Goal: Task Accomplishment & Management: Complete application form

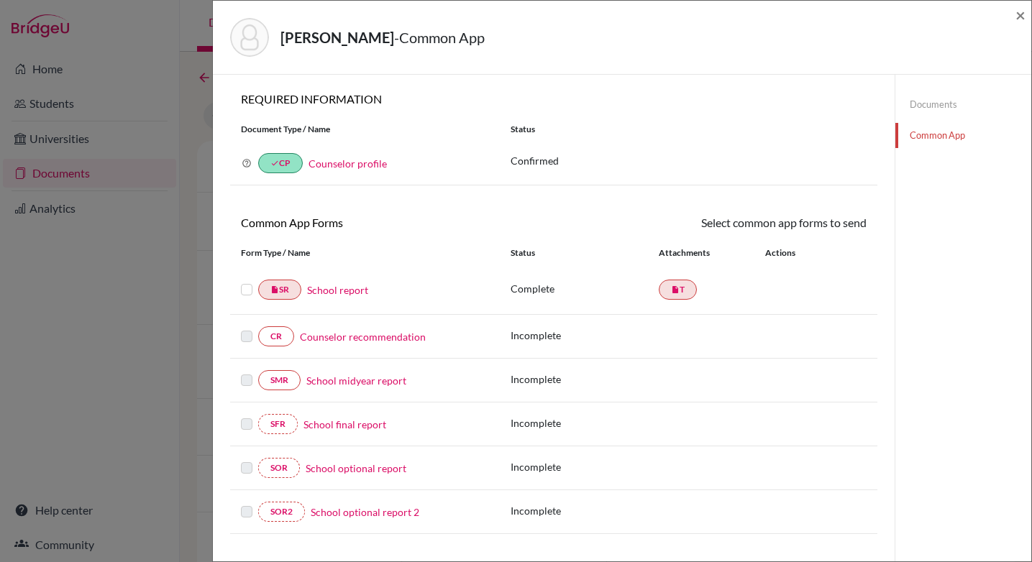
click at [352, 289] on link "School report" at bounding box center [337, 290] width 61 height 15
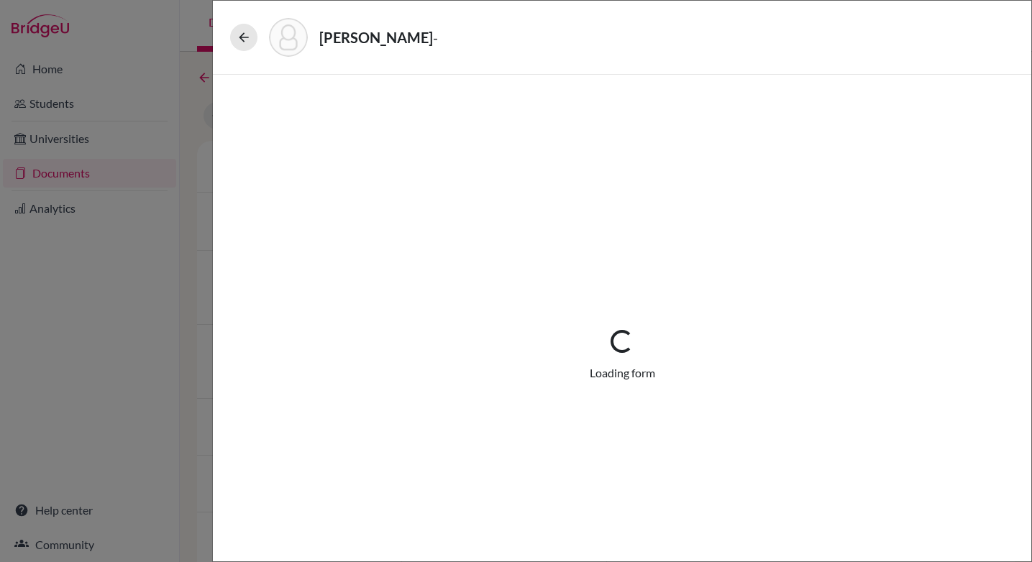
select select "1"
select select "686850"
select select "0"
select select "1"
select select "0"
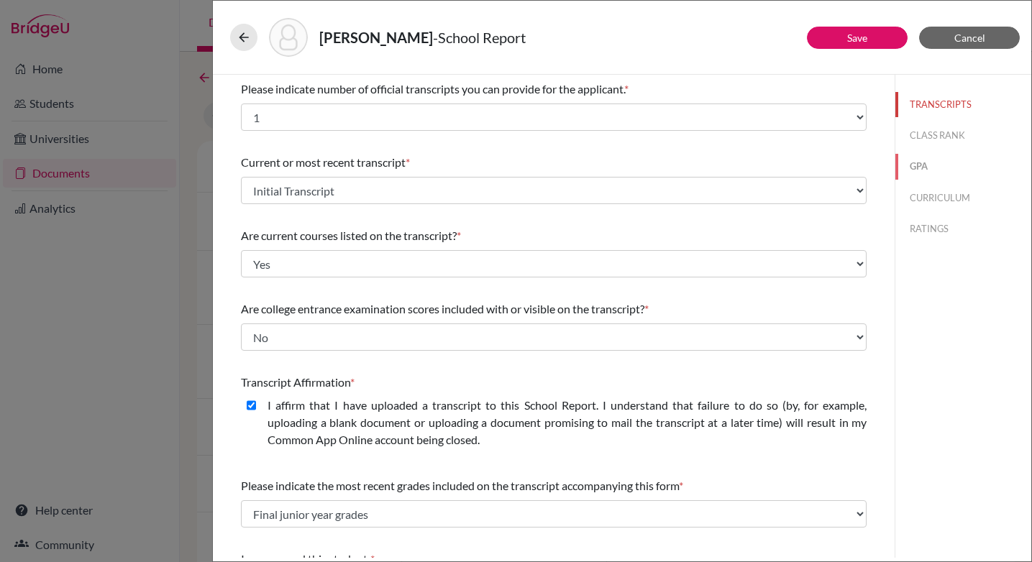
click at [924, 170] on button "GPA" at bounding box center [963, 166] width 136 height 25
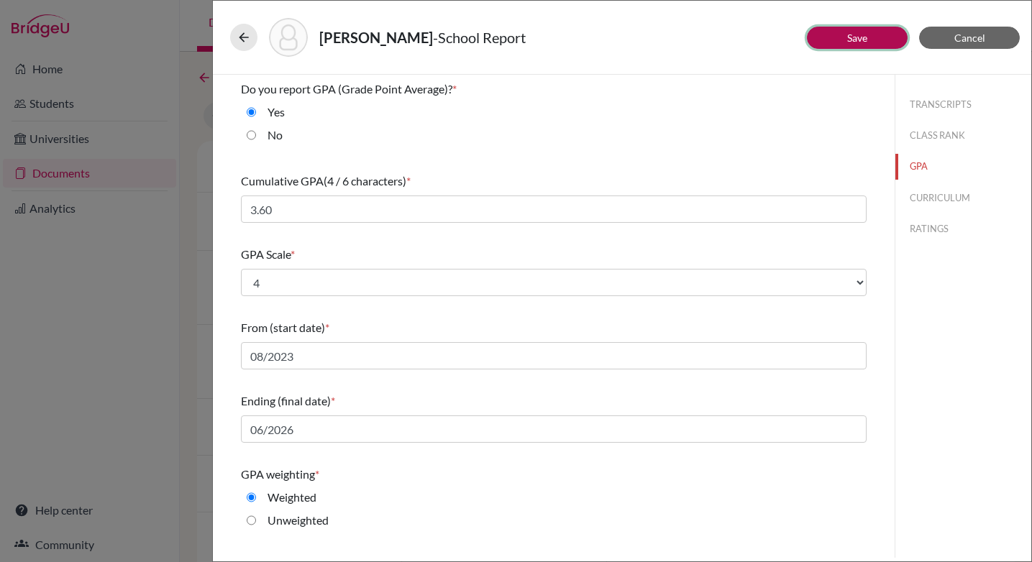
click at [847, 41] on link "Save" at bounding box center [857, 38] width 20 height 12
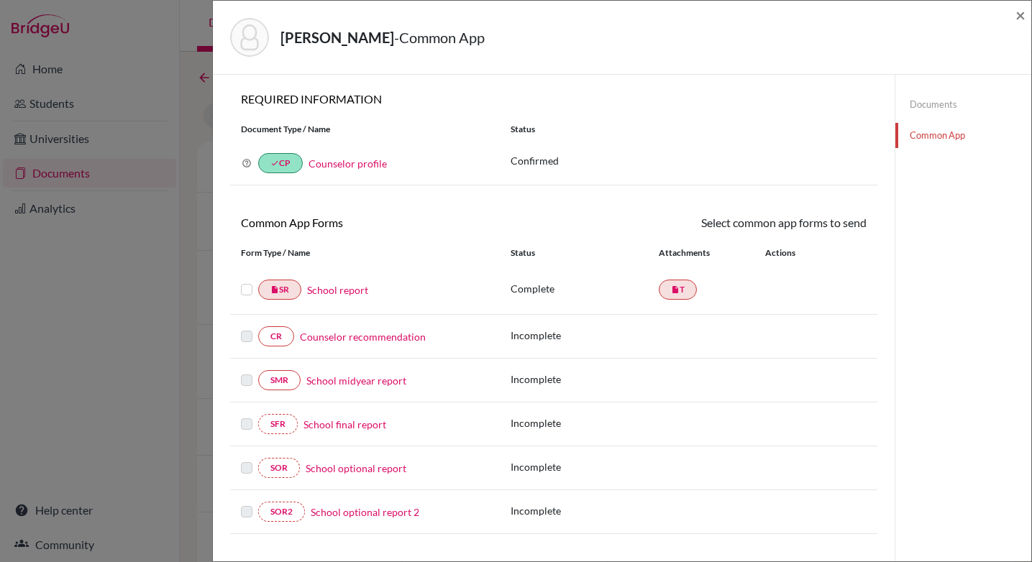
click at [360, 339] on link "Counselor recommendation" at bounding box center [363, 336] width 126 height 15
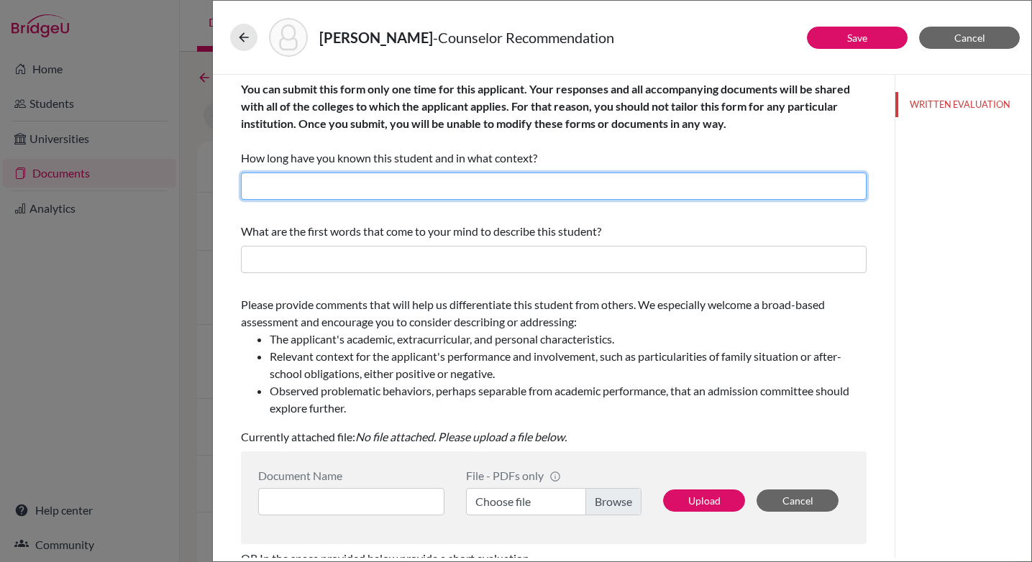
click at [421, 184] on input "text" at bounding box center [554, 186] width 626 height 27
type input "For almost three years as his college counselor"
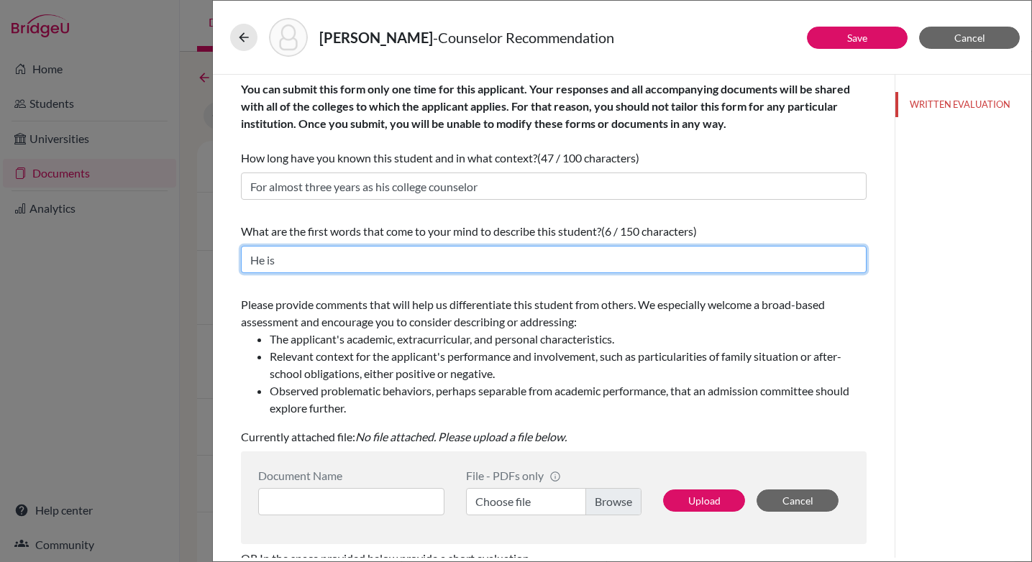
type input "He is hardworking, determined, empathic, and a great team player"
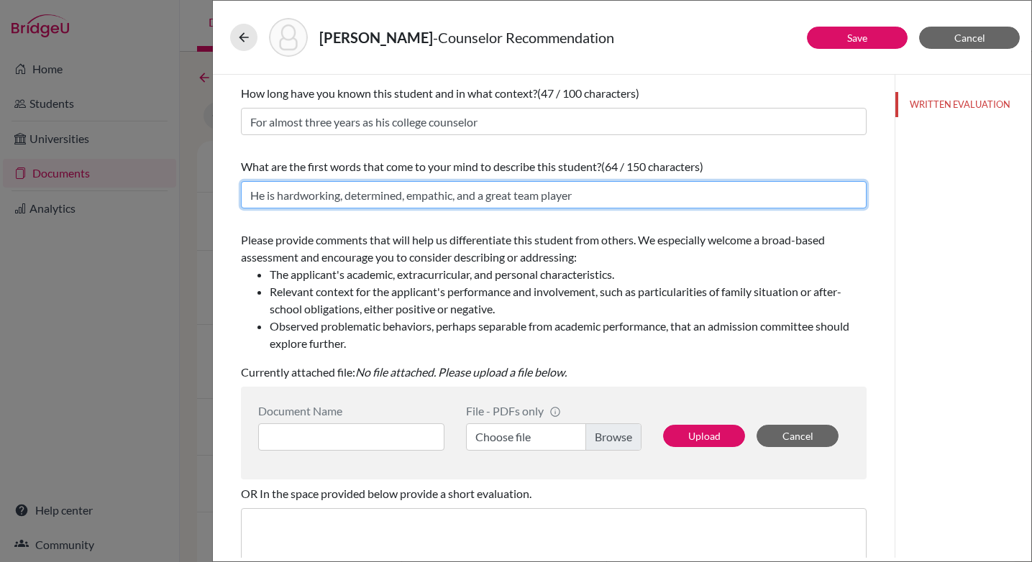
scroll to position [65, 0]
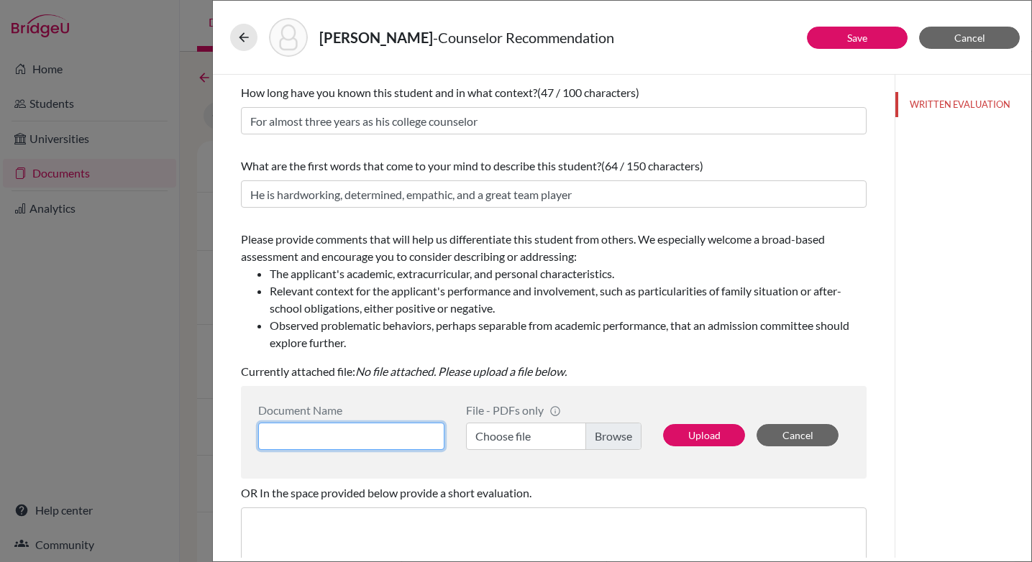
click at [379, 436] on input at bounding box center [351, 436] width 186 height 27
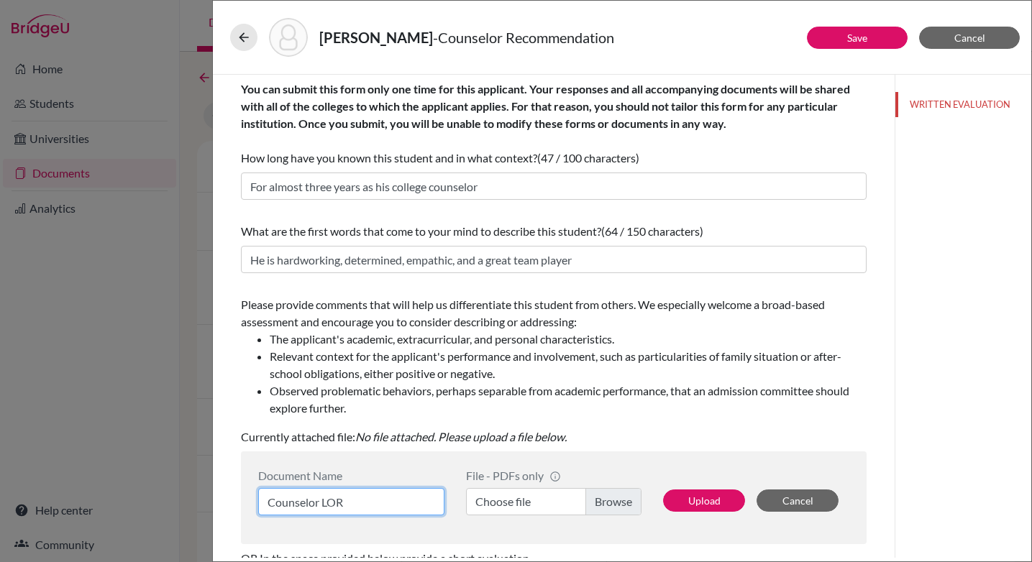
type input "Counselor LOR"
click at [607, 502] on label "Choose file" at bounding box center [553, 501] width 175 height 27
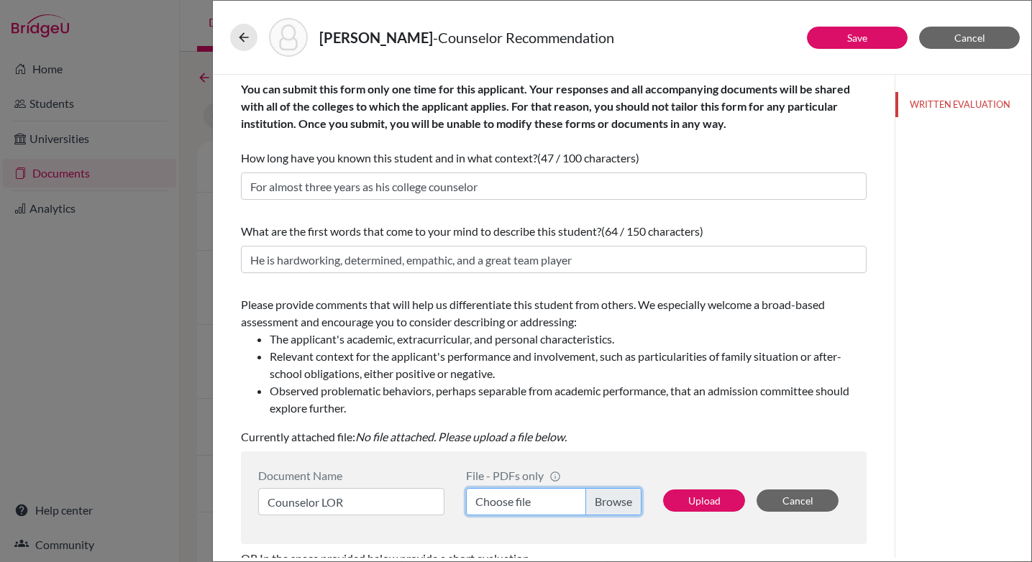
click at [607, 502] on input "Choose file" at bounding box center [553, 501] width 175 height 27
click at [696, 505] on button "Upload" at bounding box center [704, 501] width 82 height 22
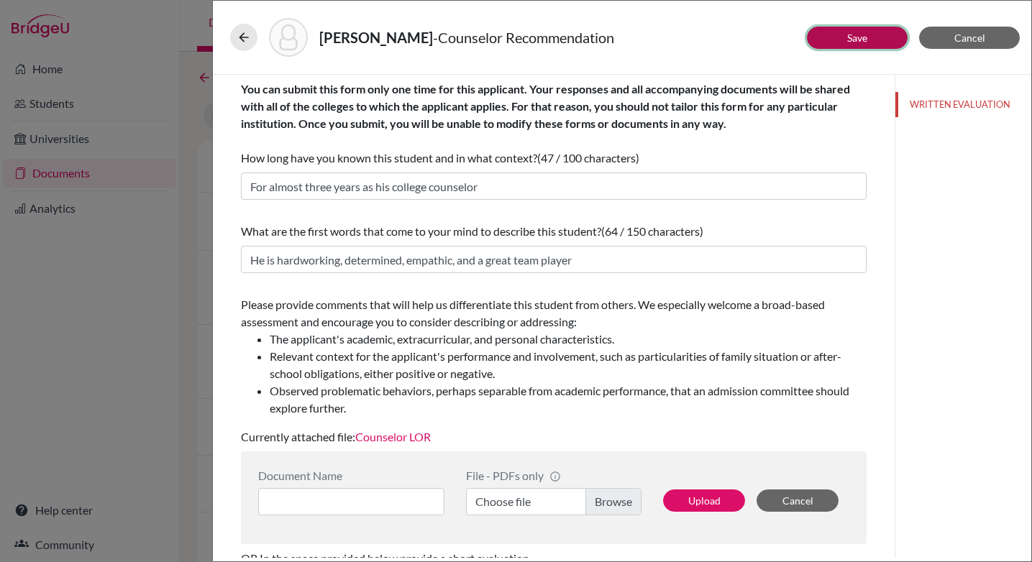
click at [839, 37] on button "Save" at bounding box center [857, 38] width 101 height 22
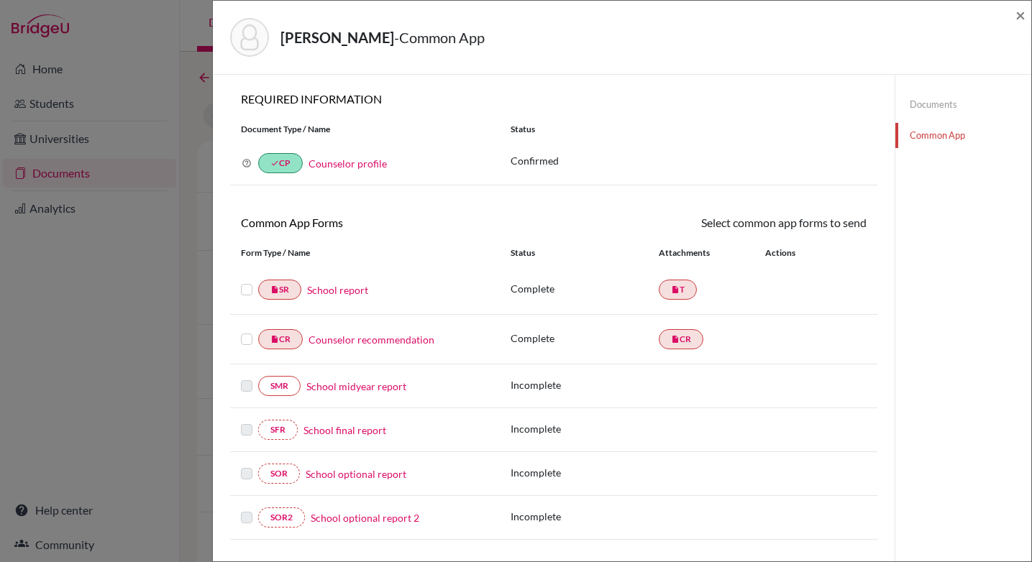
click at [929, 106] on link "Documents" at bounding box center [963, 104] width 136 height 25
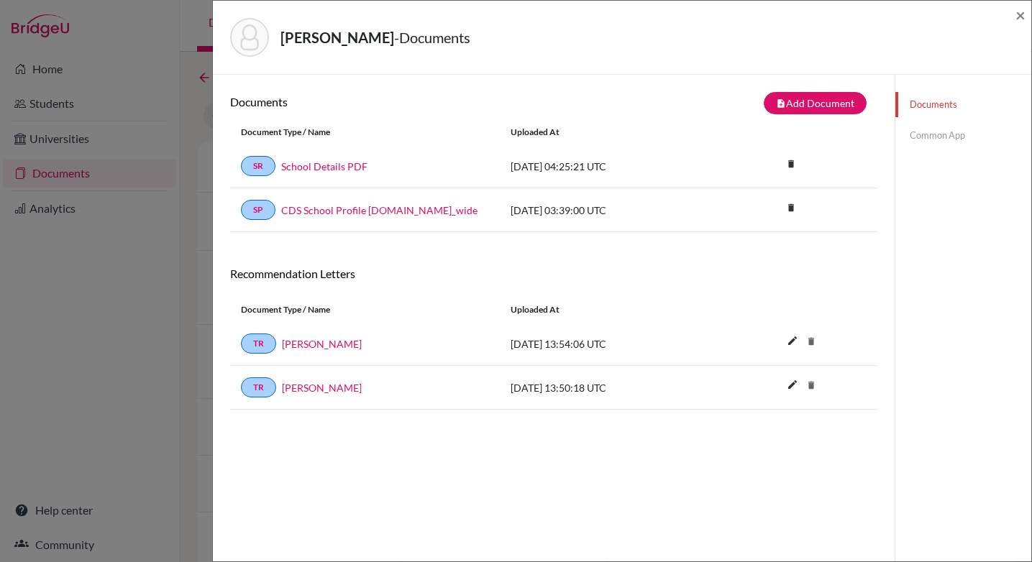
click at [931, 132] on link "Common App" at bounding box center [963, 135] width 136 height 25
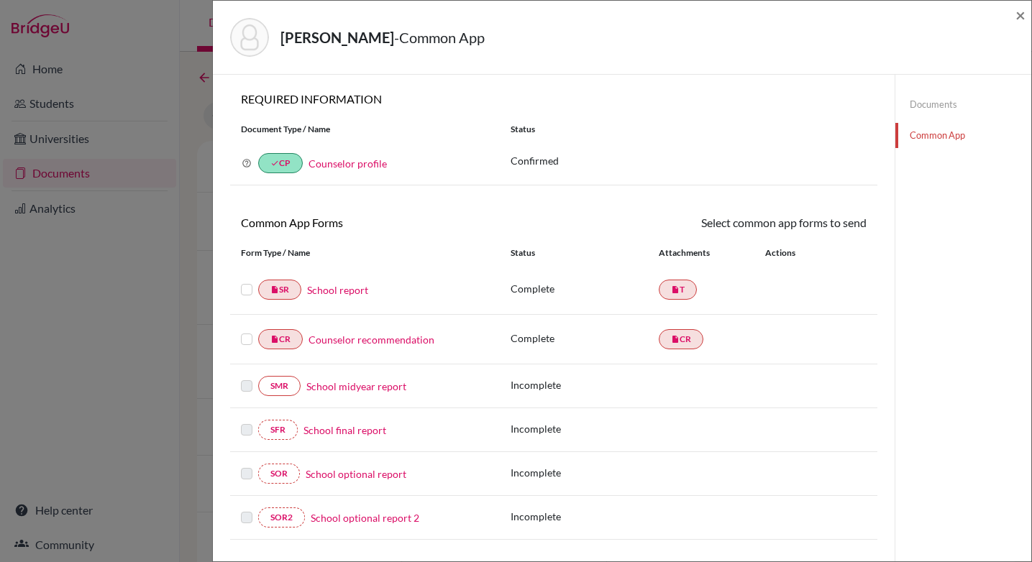
click at [336, 291] on link "School report" at bounding box center [337, 290] width 61 height 15
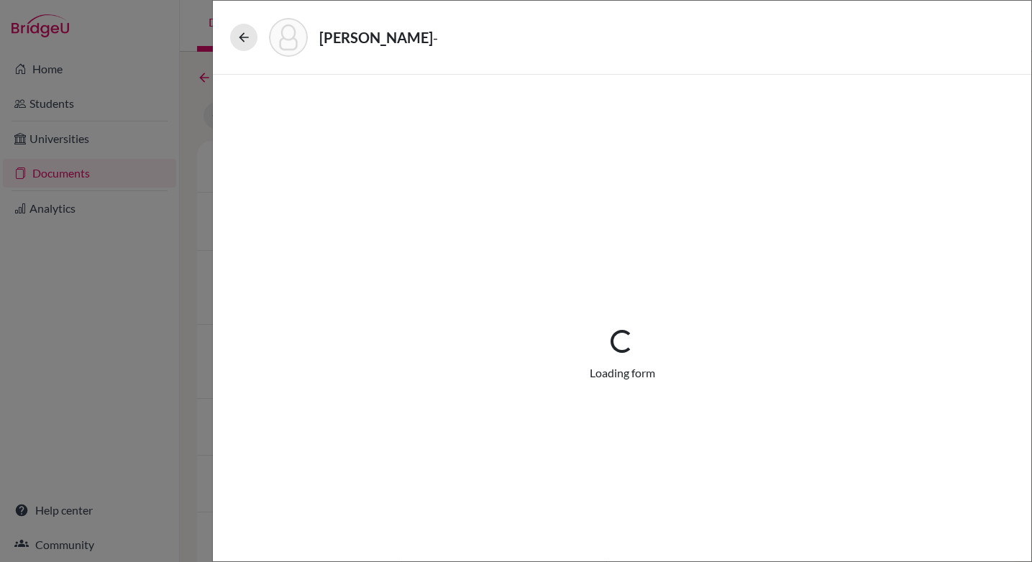
select select "1"
select select "686850"
select select "0"
select select "1"
select select "0"
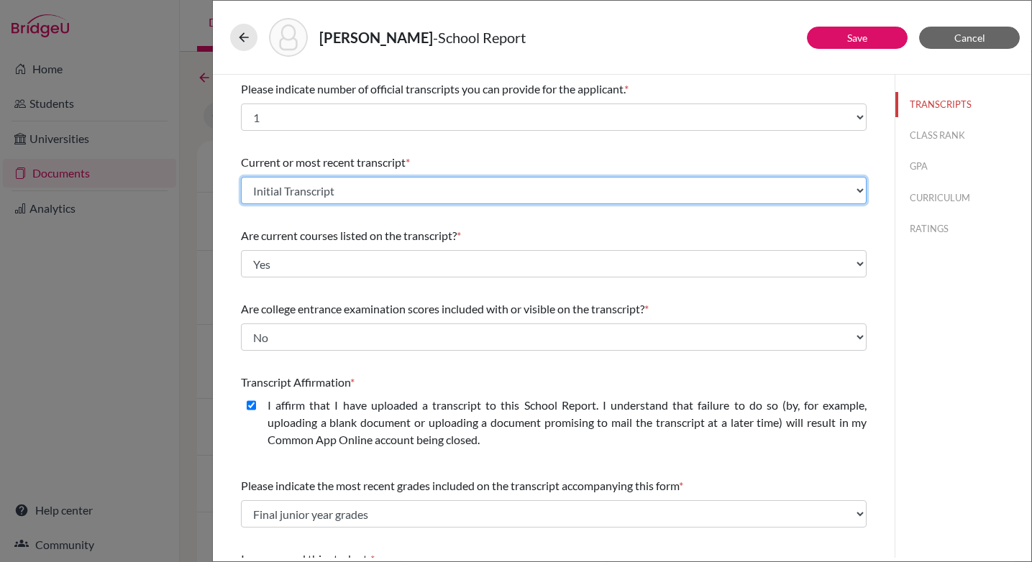
click at [300, 193] on select "Select existing document or upload a new one Initial Transcript Upload New File" at bounding box center [554, 190] width 626 height 27
click at [241, 177] on select "Select existing document or upload a new one Initial Transcript Upload New File" at bounding box center [554, 190] width 626 height 27
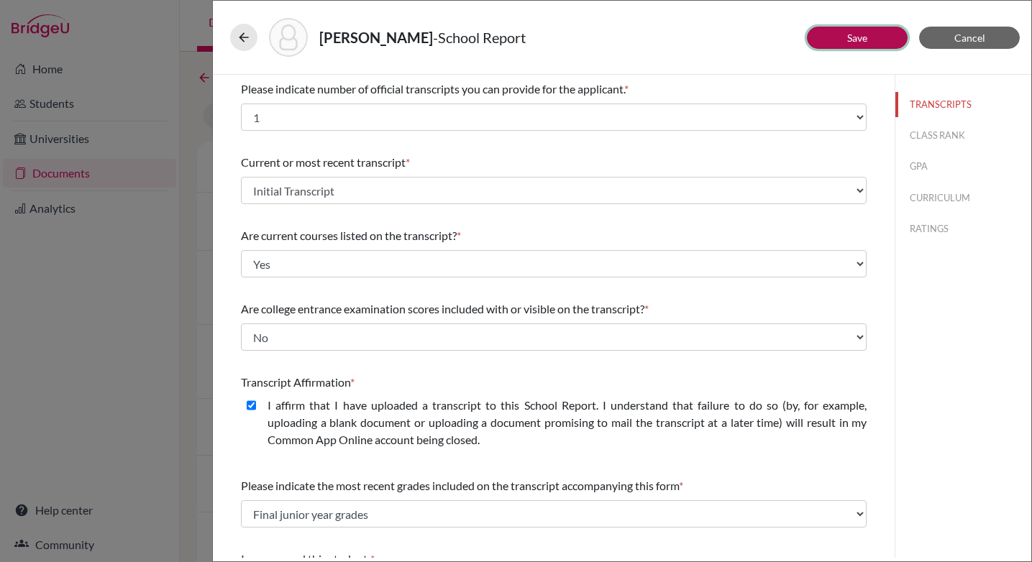
click at [858, 38] on link "Save" at bounding box center [857, 38] width 20 height 12
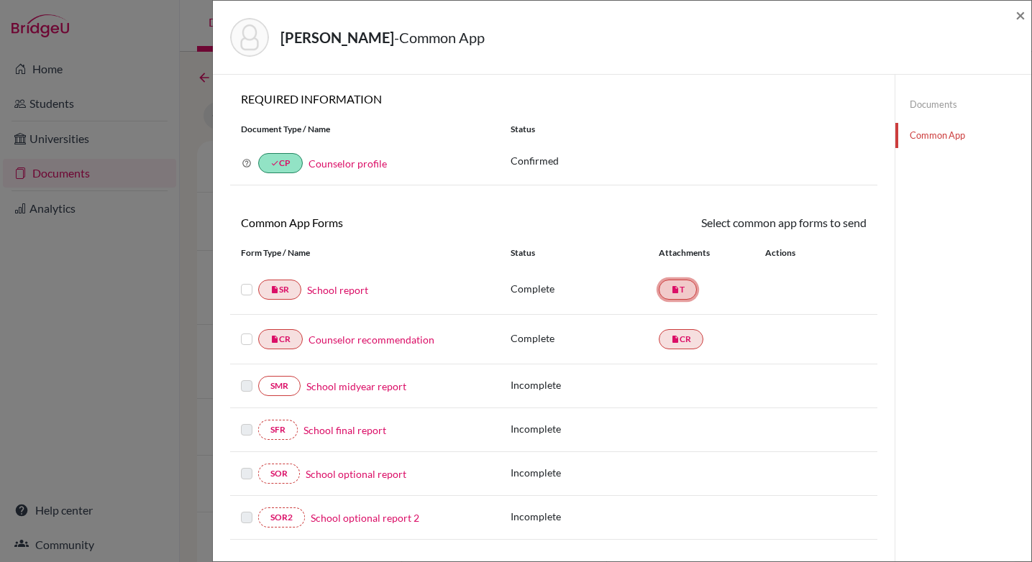
click at [685, 288] on link "insert_drive_file T" at bounding box center [678, 290] width 38 height 20
click at [680, 296] on link "insert_drive_file T" at bounding box center [678, 290] width 38 height 20
click at [926, 99] on link "Documents" at bounding box center [963, 104] width 136 height 25
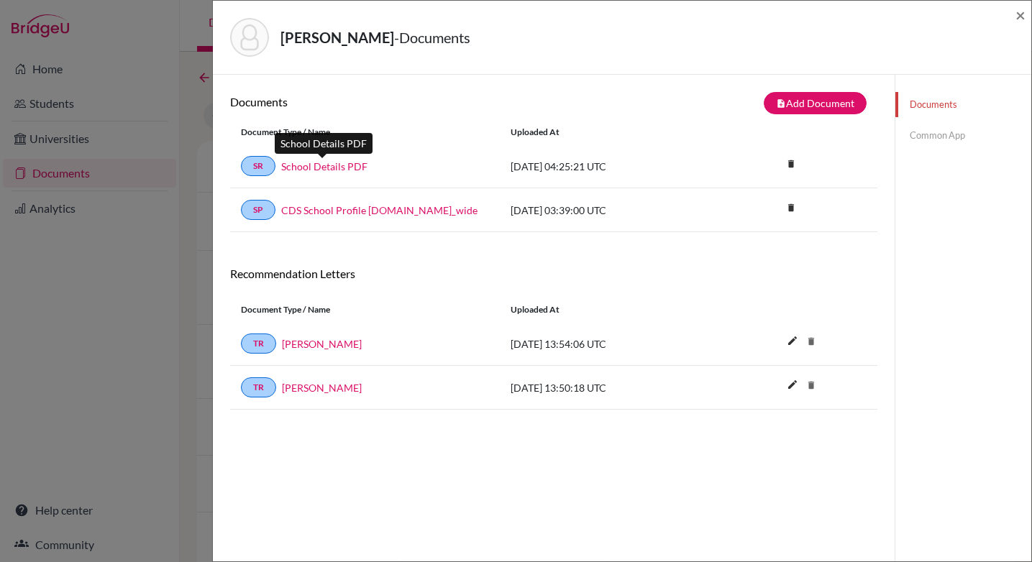
click at [326, 165] on link "School Details PDF" at bounding box center [324, 166] width 86 height 15
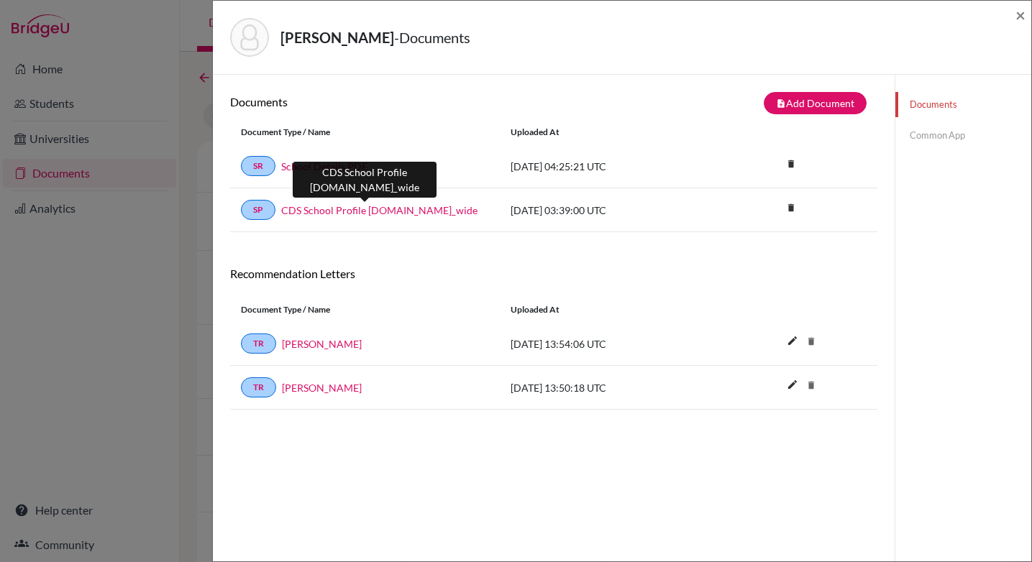
click at [348, 209] on link "CDS School Profile [DOMAIN_NAME]_wide" at bounding box center [379, 210] width 196 height 15
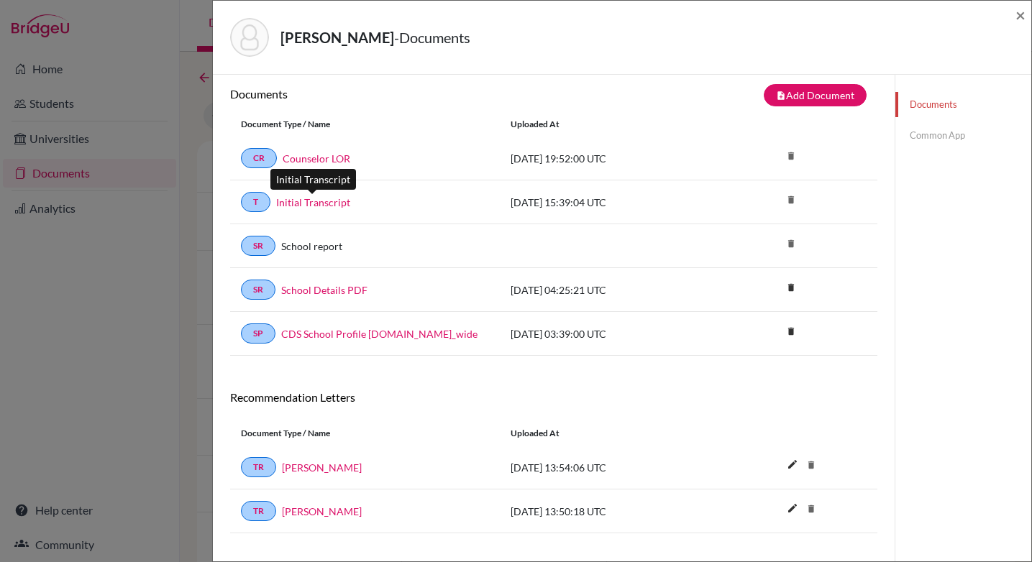
scroll to position [9, 0]
click at [322, 204] on link "Initial Transcript" at bounding box center [313, 201] width 74 height 15
click at [944, 134] on link "Common App" at bounding box center [963, 135] width 136 height 25
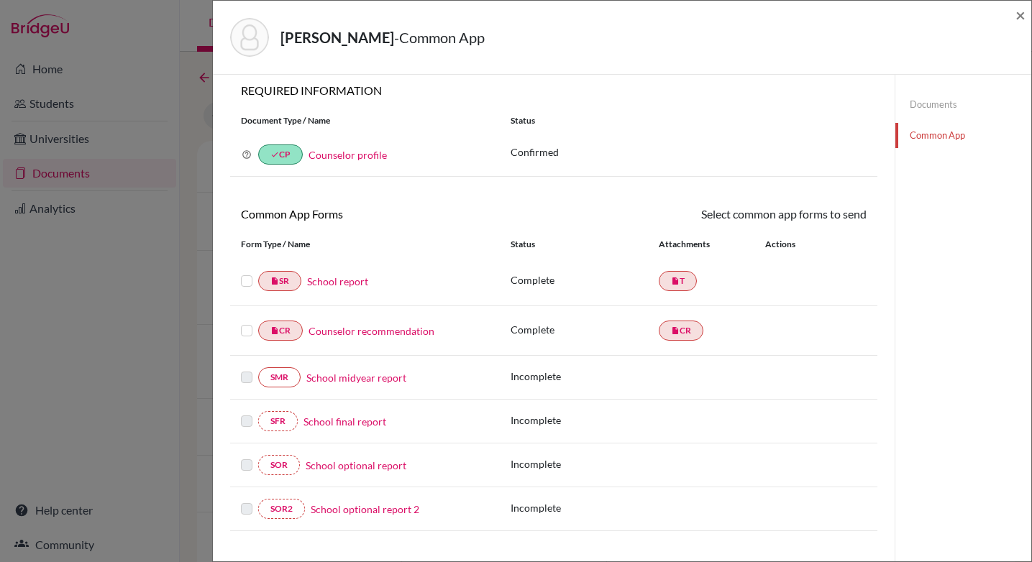
click at [250, 273] on label at bounding box center [247, 273] width 12 height 0
click at [0, 0] on input "checkbox" at bounding box center [0, 0] width 0 height 0
click at [247, 324] on label at bounding box center [247, 324] width 12 height 0
click at [0, 0] on input "checkbox" at bounding box center [0, 0] width 0 height 0
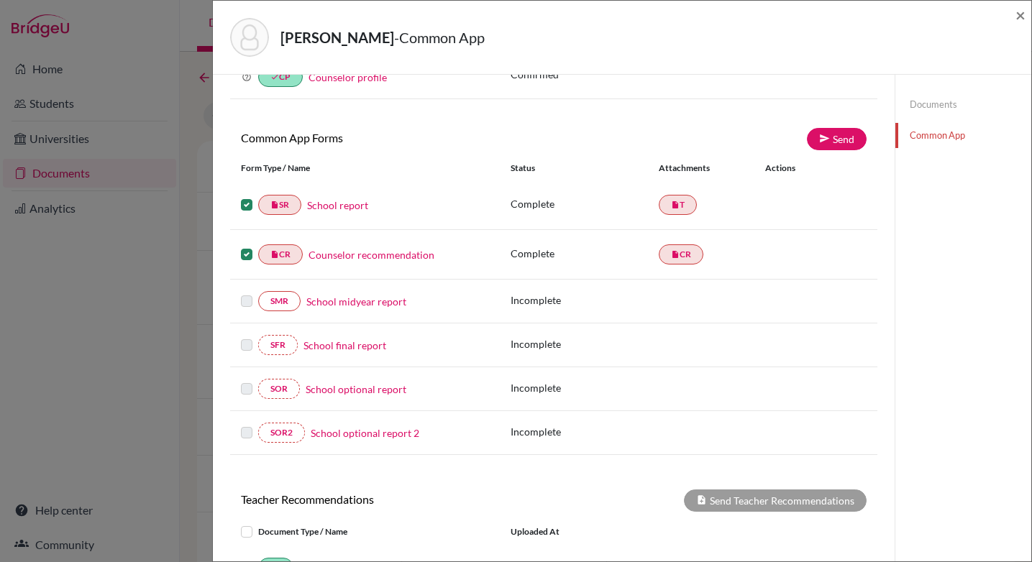
scroll to position [109, 0]
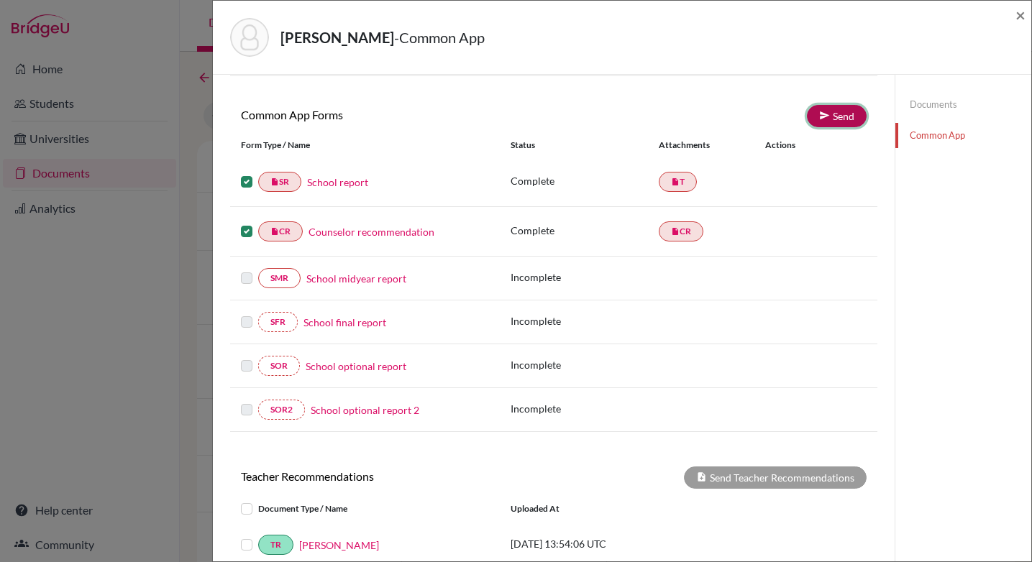
click at [843, 118] on link "Send" at bounding box center [837, 116] width 60 height 22
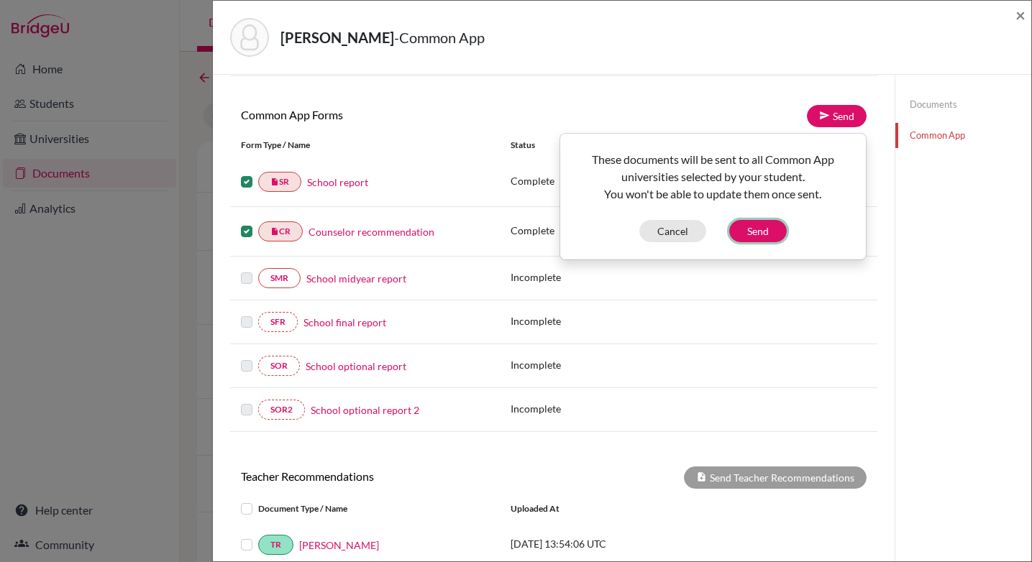
click at [759, 231] on button "Send" at bounding box center [758, 231] width 58 height 22
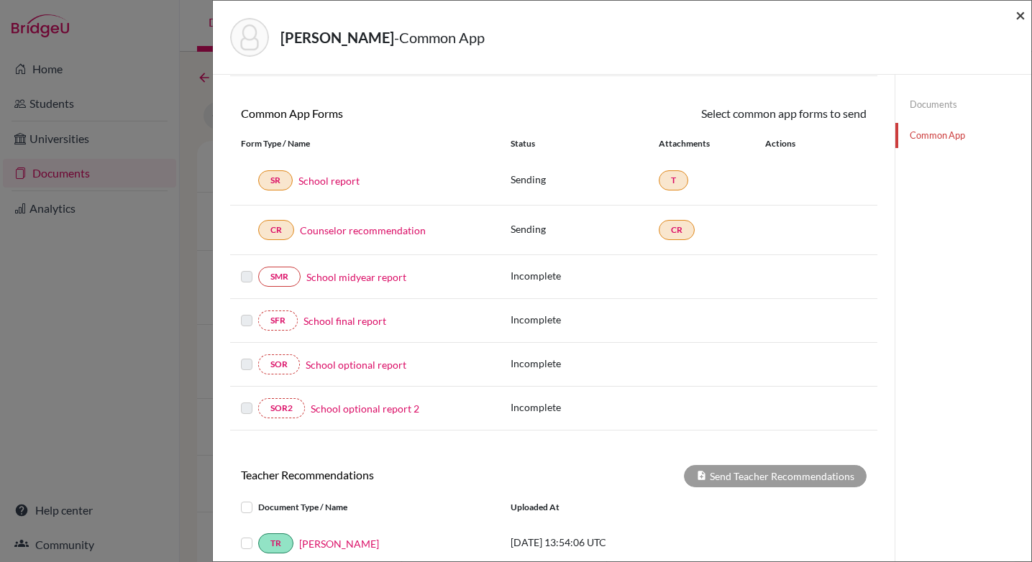
click at [1021, 16] on span "×" at bounding box center [1021, 14] width 10 height 21
